Goal: Task Accomplishment & Management: Use online tool/utility

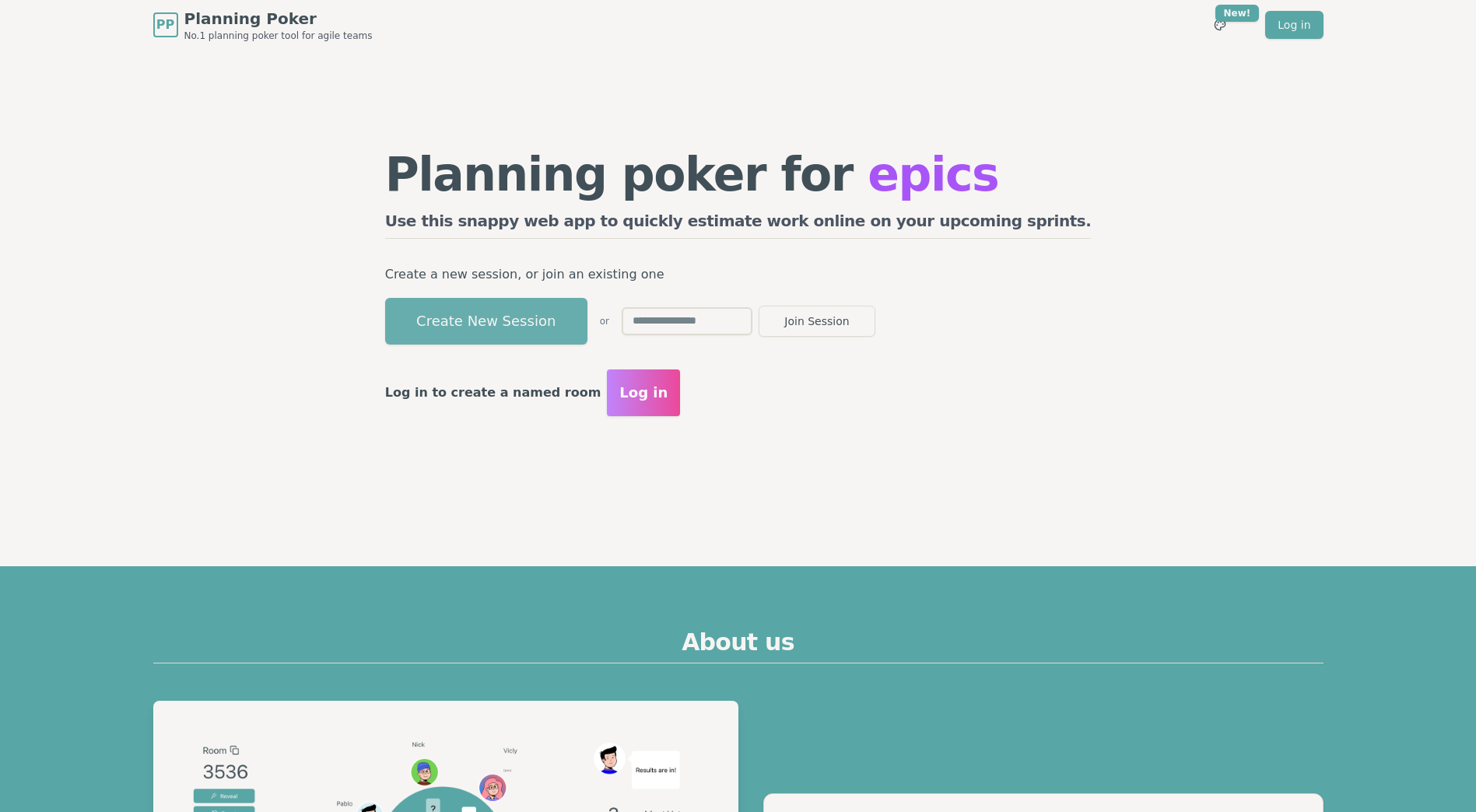
click at [588, 312] on button "Create New Session" at bounding box center [485, 321] width 202 height 47
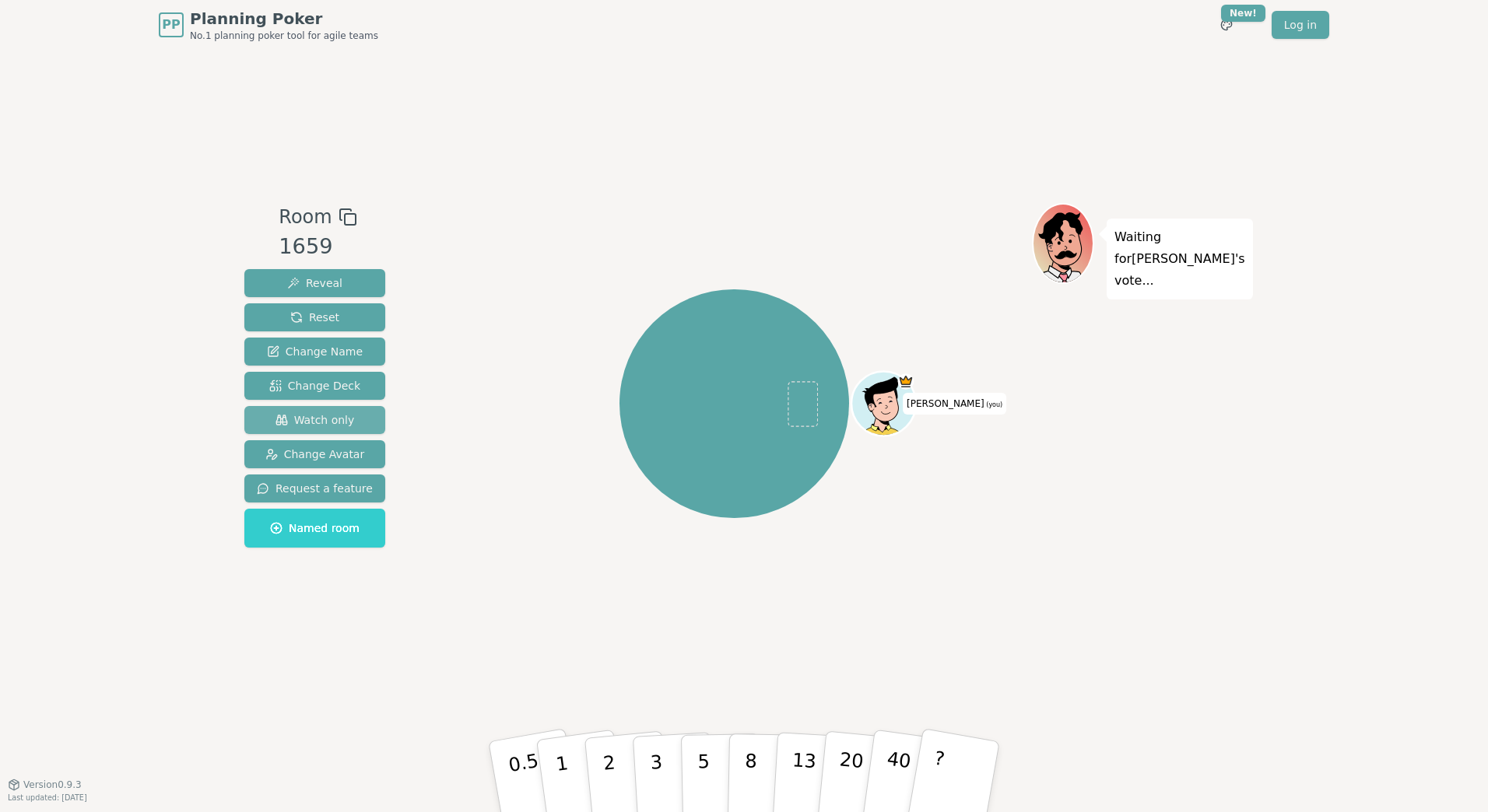
click at [320, 422] on span "Watch only" at bounding box center [315, 419] width 80 height 15
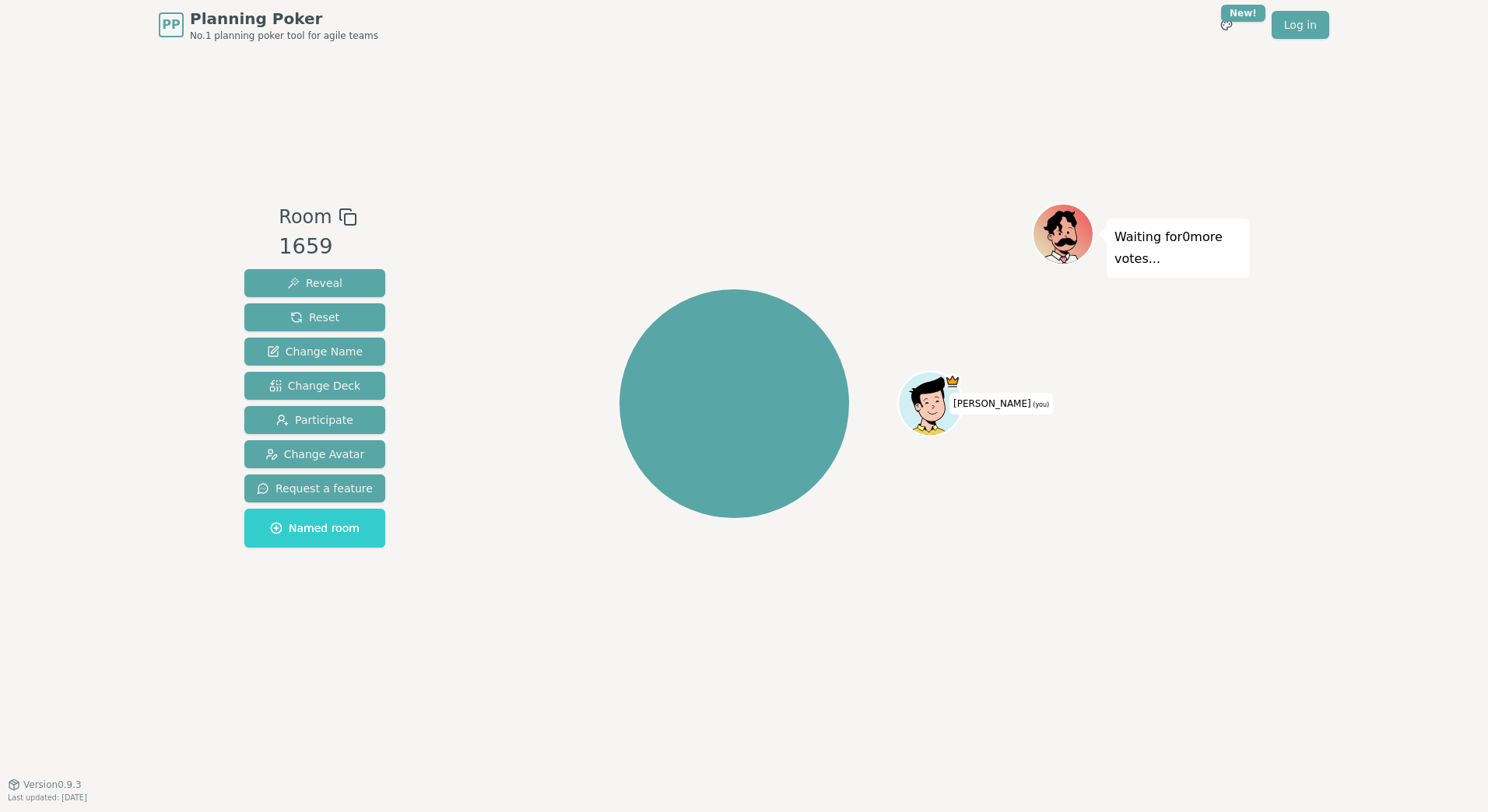
click at [1141, 531] on div "Waiting for 0 more votes..." at bounding box center [1141, 417] width 218 height 428
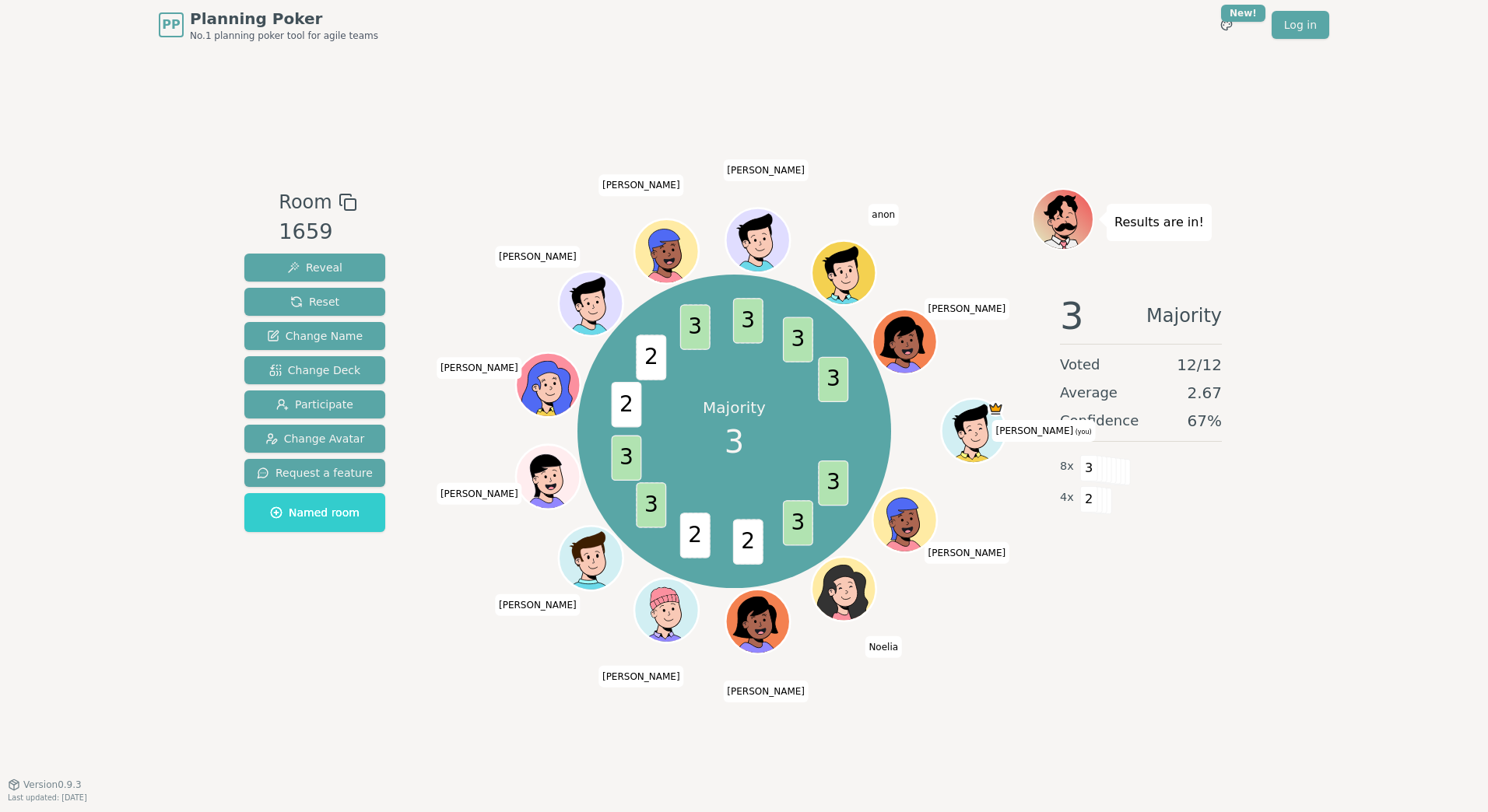
click at [1380, 467] on div "PP Planning Poker No.1 planning poker tool for agile teams Toggle theme New! Lo…" at bounding box center [744, 406] width 1488 height 812
click at [1264, 656] on div "PP Planning Poker No.1 planning poker tool for agile teams Toggle theme New! Lo…" at bounding box center [744, 406] width 1488 height 812
click at [1255, 636] on div "PP Planning Poker No.1 planning poker tool for agile teams Toggle theme New! Lo…" at bounding box center [744, 406] width 1488 height 812
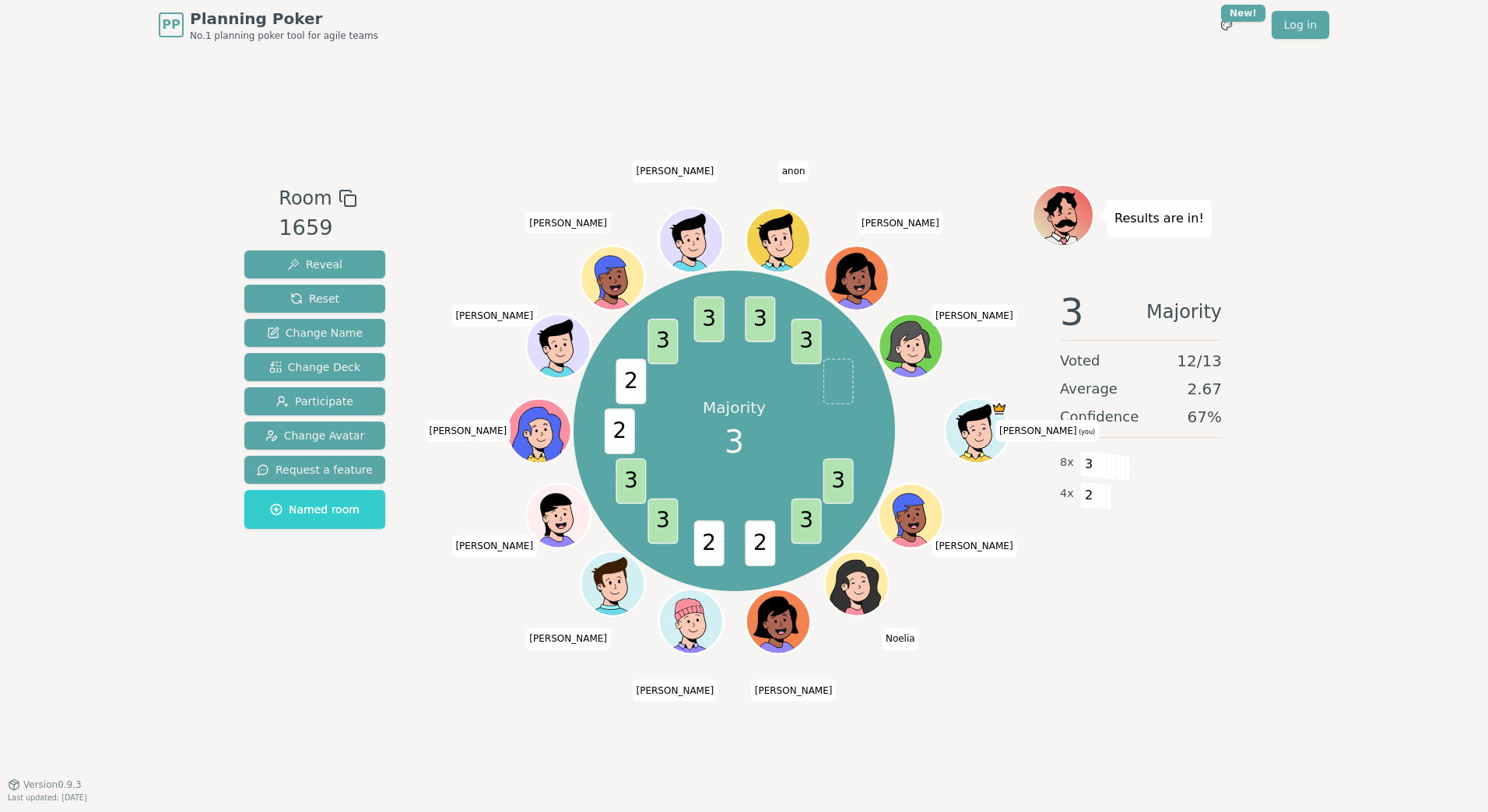
click at [1151, 563] on div "3 Majority Voted 12 / 13 Average 2.67 Confidence 67 % 8 x 3 4 x 2" at bounding box center [1141, 433] width 218 height 311
drag, startPoint x: 1199, startPoint y: 418, endPoint x: 1212, endPoint y: 419, distance: 13.0
click at [1212, 419] on span "67 %" at bounding box center [1205, 417] width 35 height 22
drag, startPoint x: 1212, startPoint y: 419, endPoint x: 1227, endPoint y: 516, distance: 98.2
click at [1227, 516] on div "3 Majority Voted 12 / 13 Average 2.67 Confidence 67 % 8 x 3 4 x 2" at bounding box center [1141, 433] width 218 height 311
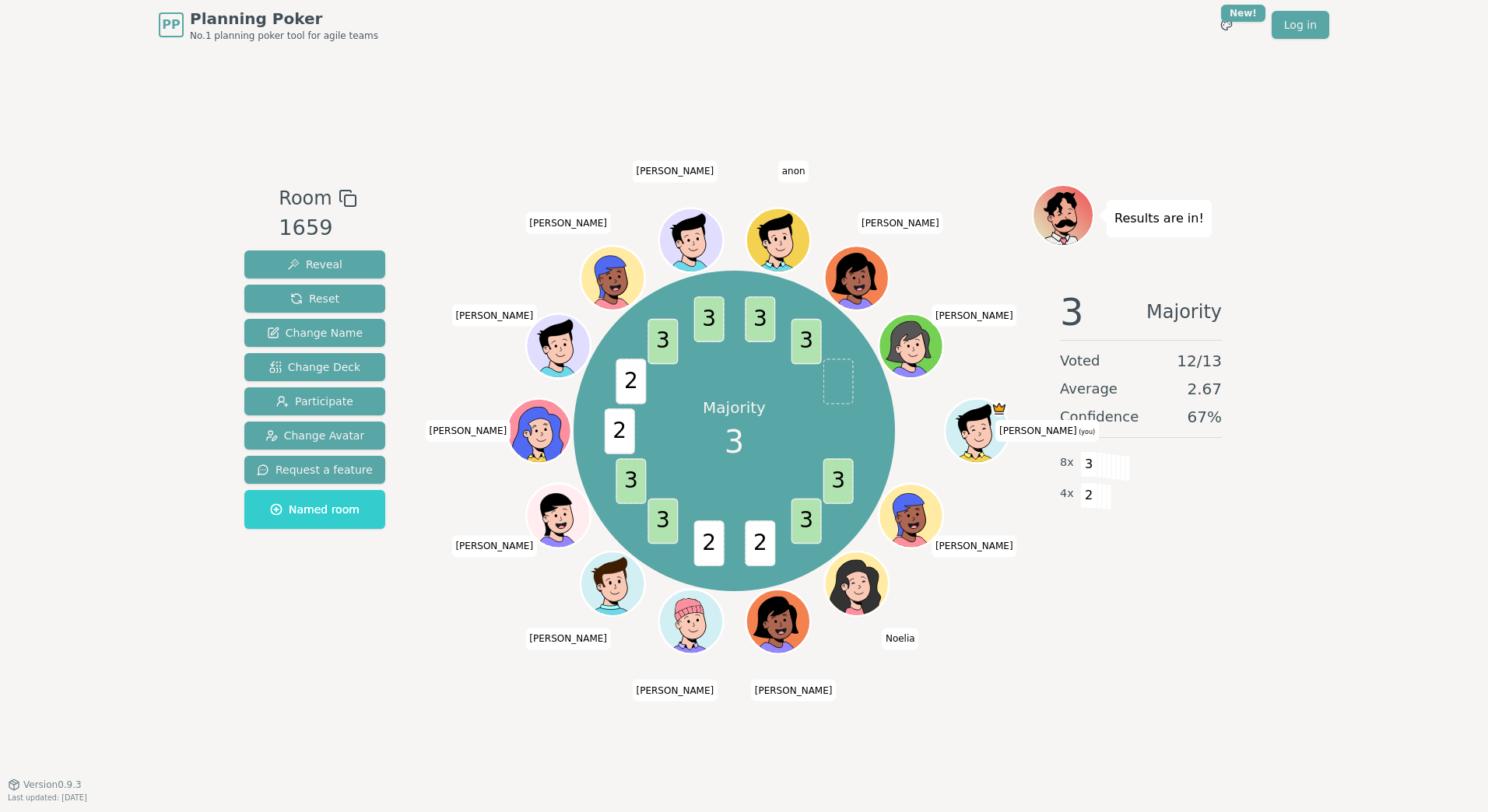
click at [1114, 545] on div "3 Majority Voted 12 / 13 Average 2.67 Confidence 67 % 8 x 3 4 x 2" at bounding box center [1141, 433] width 218 height 311
click at [332, 659] on div "Room 1659 Reveal Reset Change Name Change Deck Participate Change Avatar Reques…" at bounding box center [744, 417] width 1012 height 734
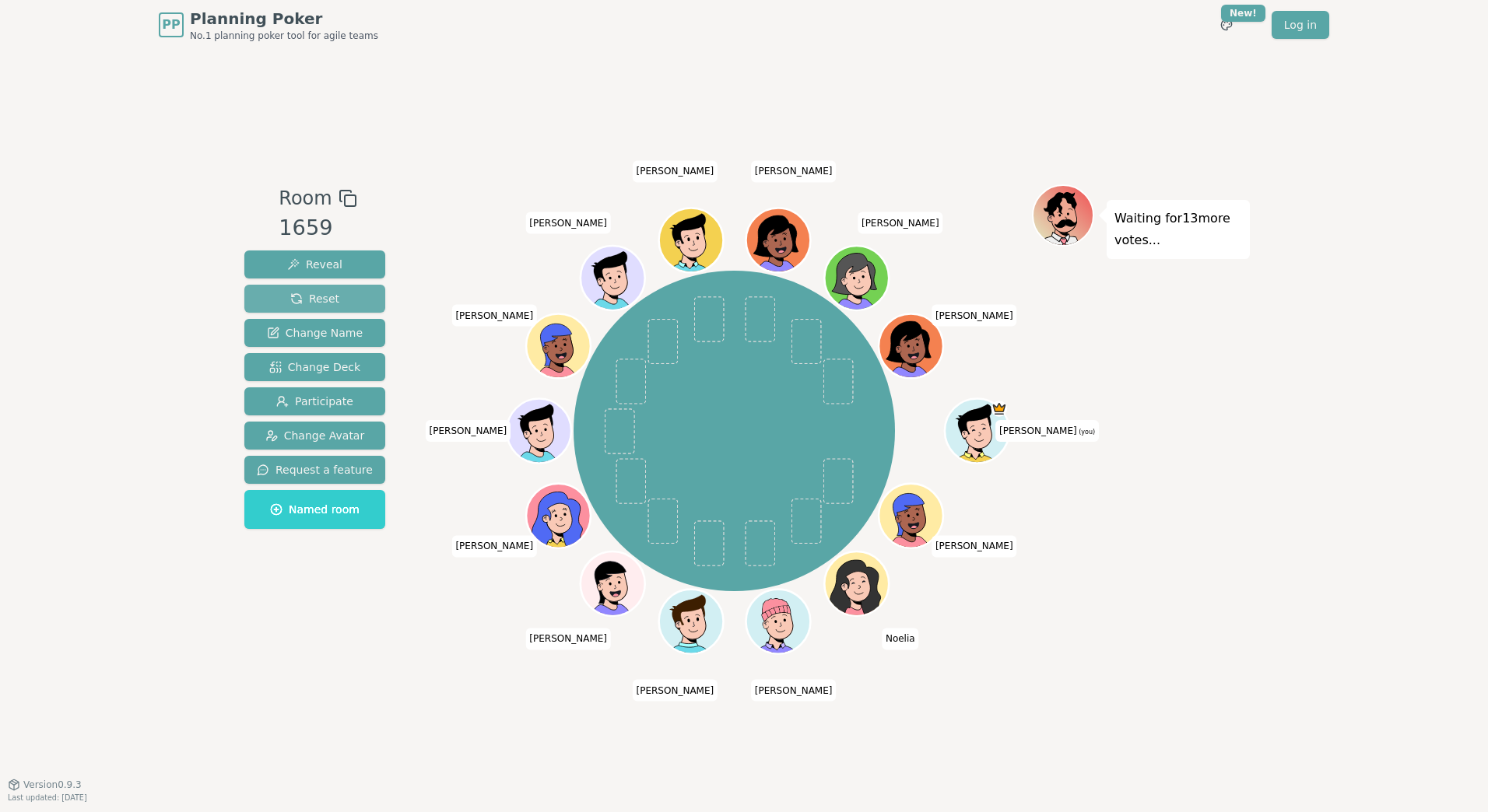
click at [314, 296] on span "Reset" at bounding box center [315, 299] width 49 height 15
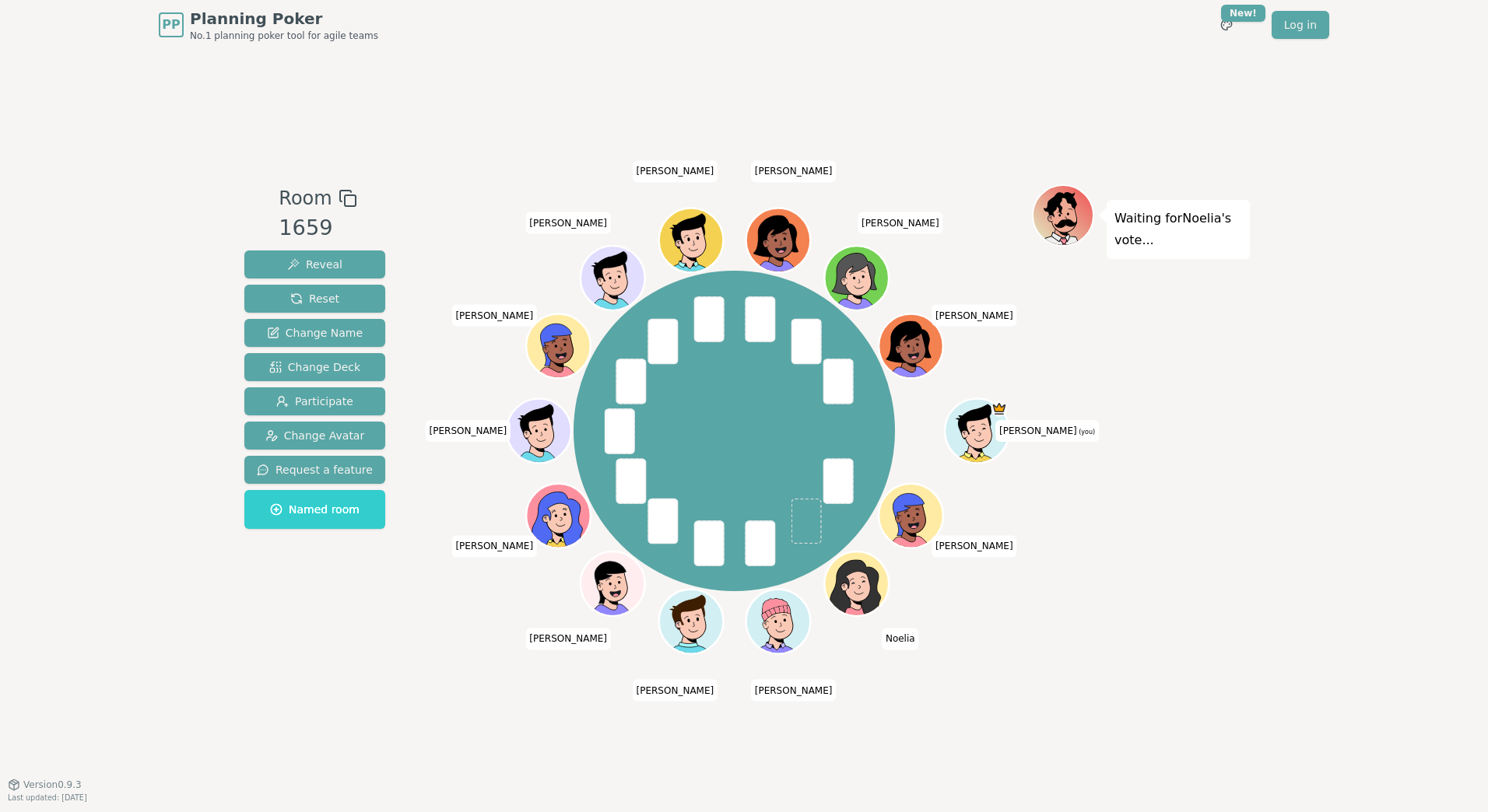
click at [1134, 522] on div "Waiting for [PERSON_NAME] 's vote..." at bounding box center [1141, 417] width 218 height 465
click at [319, 266] on span "Reveal" at bounding box center [315, 264] width 56 height 15
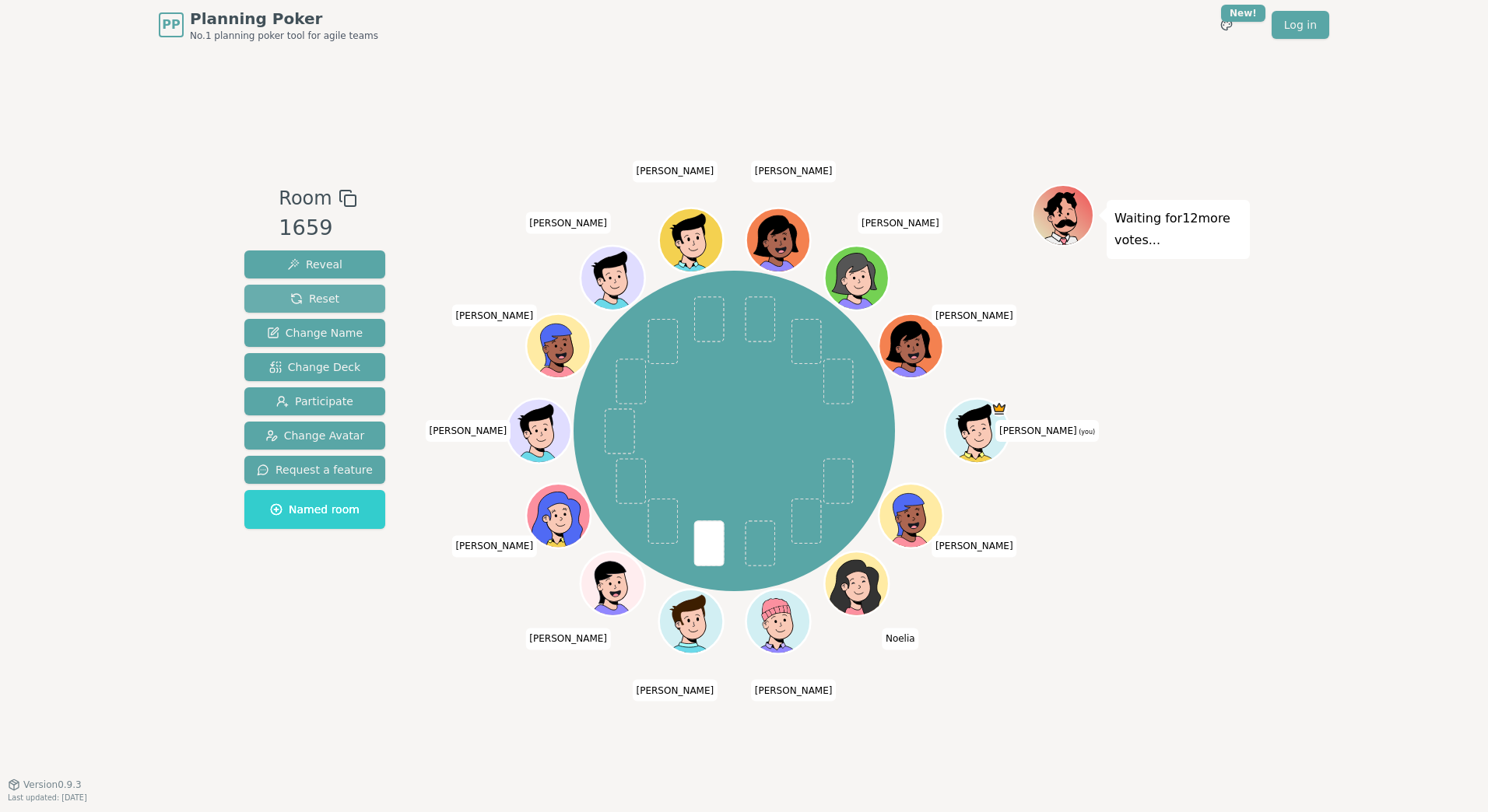
click at [318, 290] on button "Reset" at bounding box center [315, 299] width 141 height 28
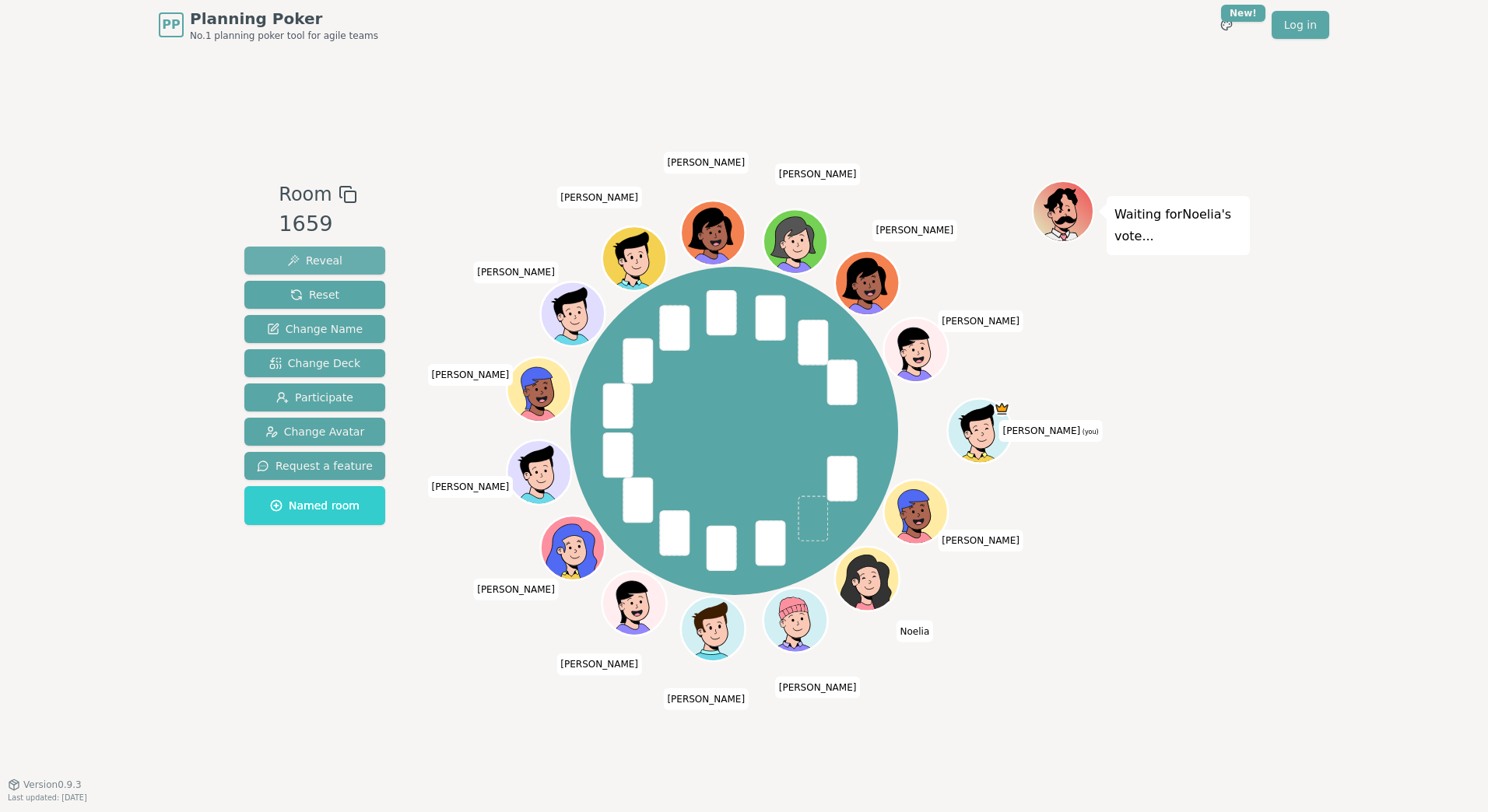
click at [300, 257] on span "Reveal" at bounding box center [315, 260] width 56 height 15
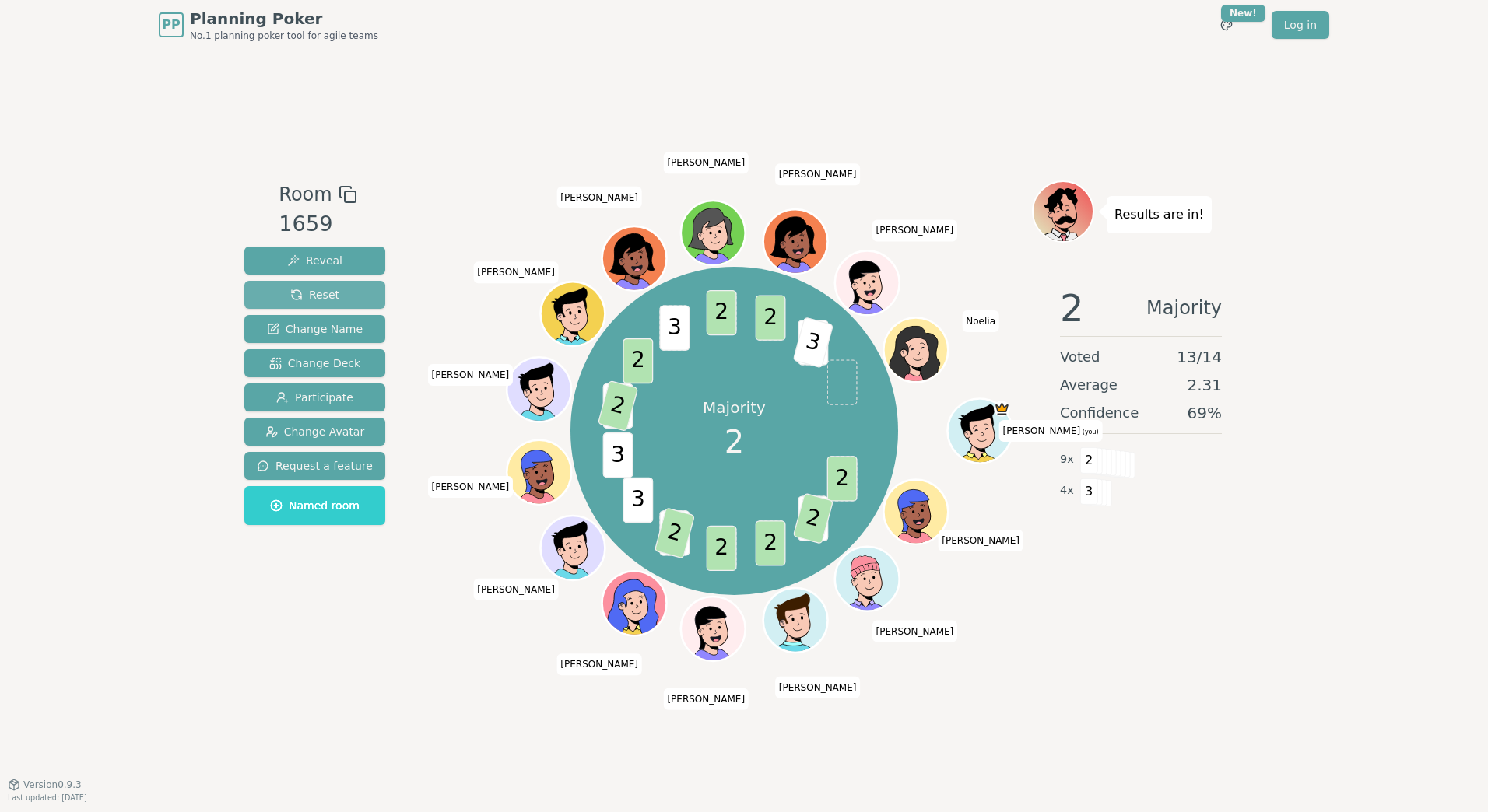
click at [308, 291] on span "Reset" at bounding box center [315, 295] width 49 height 15
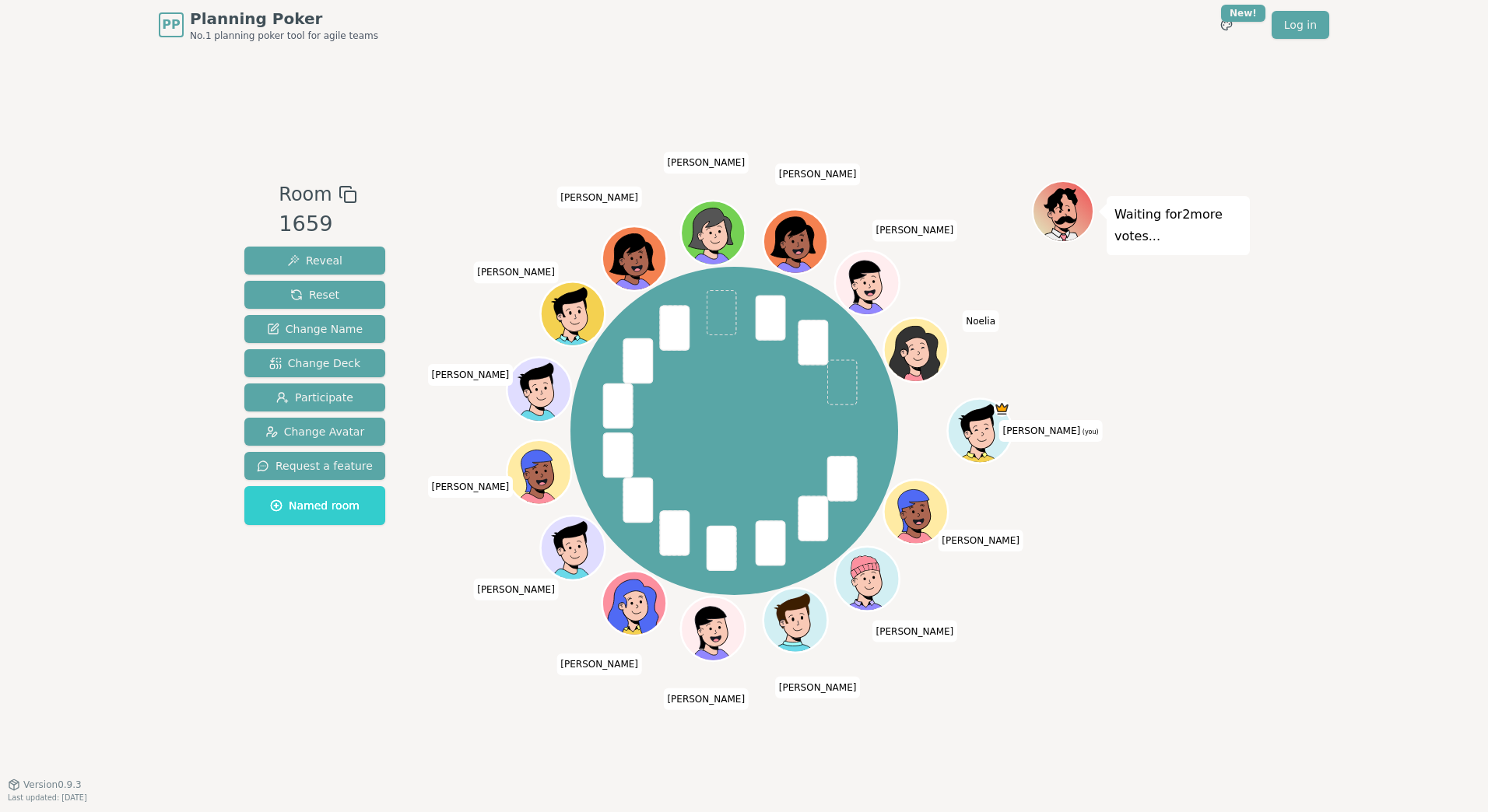
click at [1270, 501] on div "PP Planning Poker No.1 planning poker tool for agile teams Toggle theme New! Lo…" at bounding box center [744, 406] width 1488 height 812
click at [327, 262] on span "Reveal" at bounding box center [315, 260] width 56 height 15
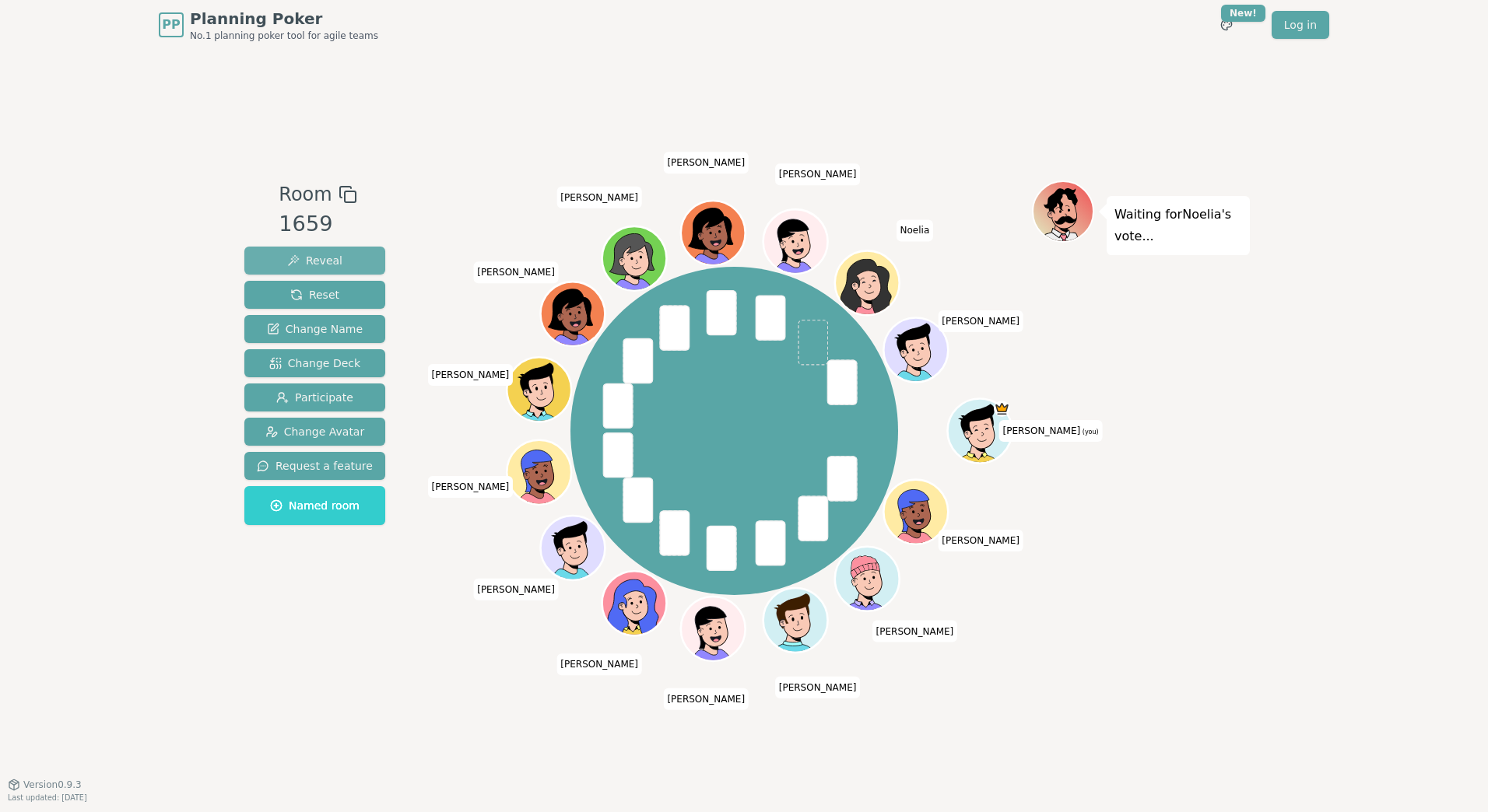
click at [324, 258] on span "Reveal" at bounding box center [315, 260] width 56 height 15
